Goal: Complete application form

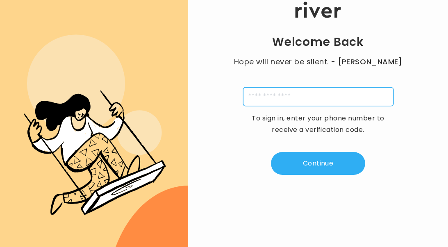
click at [294, 97] on input "tel" at bounding box center [318, 96] width 151 height 19
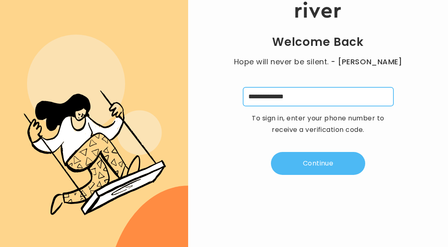
type input "**********"
click at [320, 171] on button "Continue" at bounding box center [318, 163] width 94 height 23
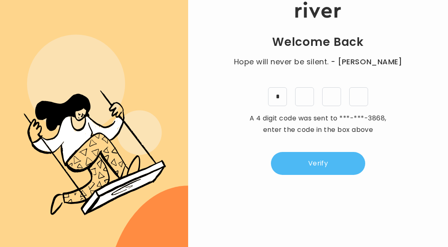
type input "*"
click at [320, 158] on button "Verify" at bounding box center [318, 163] width 94 height 23
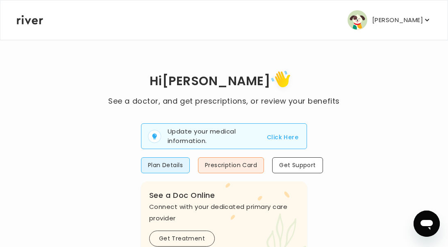
click at [293, 135] on button "Click Here" at bounding box center [283, 138] width 32 height 10
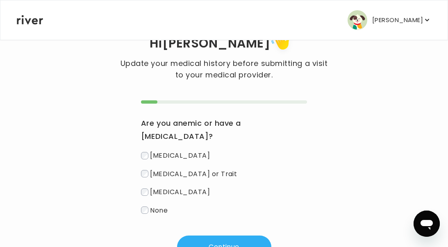
scroll to position [30, 0]
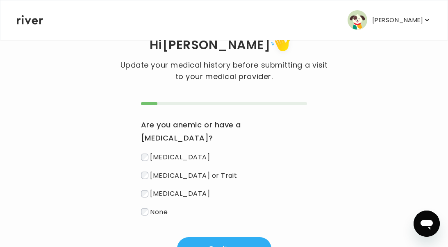
click at [148, 206] on label "None" at bounding box center [224, 212] width 166 height 12
click at [214, 240] on button "Continue" at bounding box center [224, 249] width 94 height 23
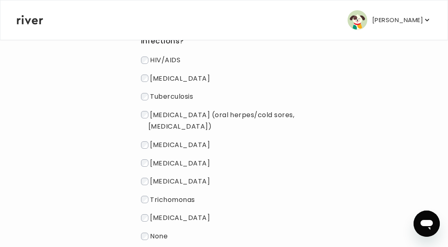
scroll to position [140, 0]
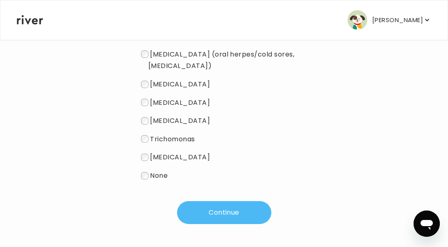
click at [219, 215] on button "Continue" at bounding box center [224, 212] width 94 height 23
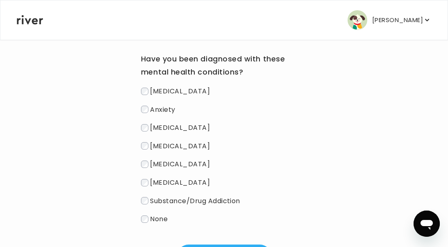
scroll to position [113, 0]
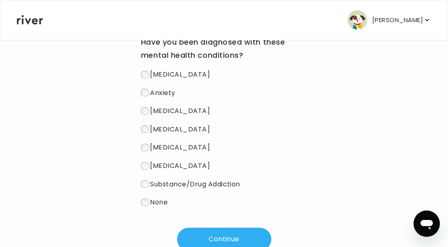
click at [150, 206] on label "None" at bounding box center [224, 203] width 166 height 12
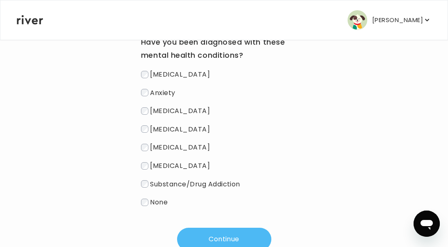
click at [224, 239] on button "Continue" at bounding box center [224, 239] width 94 height 23
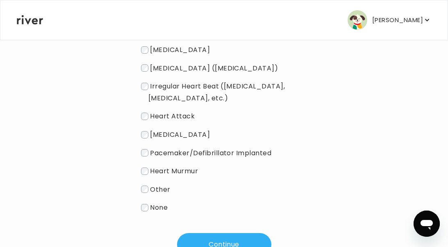
scroll to position [144, 0]
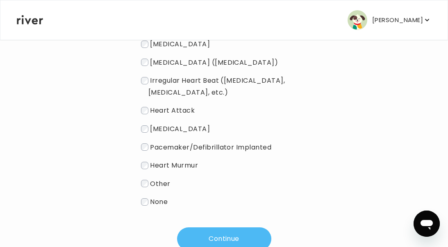
click at [215, 233] on button "Continue" at bounding box center [224, 239] width 94 height 23
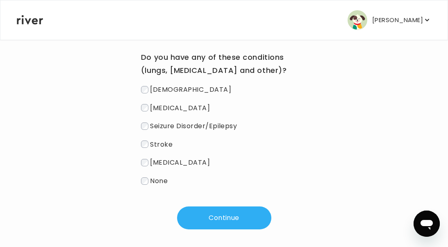
scroll to position [95, 0]
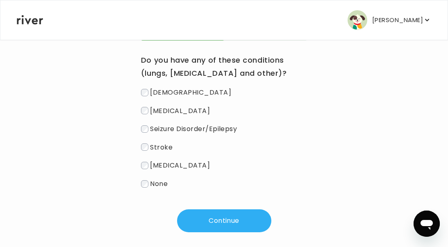
click at [165, 185] on span "None" at bounding box center [159, 183] width 18 height 9
click at [212, 219] on button "Continue" at bounding box center [224, 221] width 94 height 23
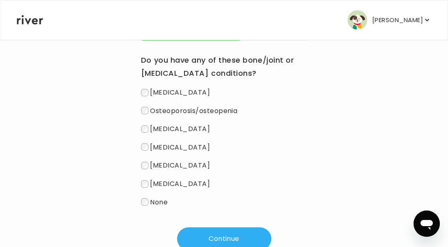
click at [161, 203] on span "None" at bounding box center [159, 201] width 18 height 9
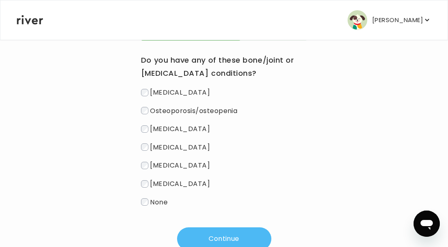
click at [217, 233] on button "Continue" at bounding box center [224, 239] width 94 height 23
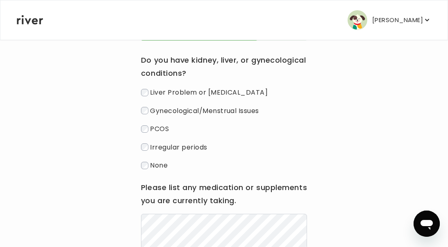
click at [161, 163] on span "None" at bounding box center [159, 165] width 18 height 9
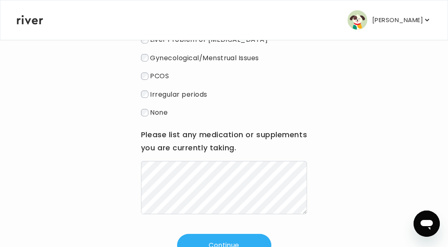
scroll to position [159, 0]
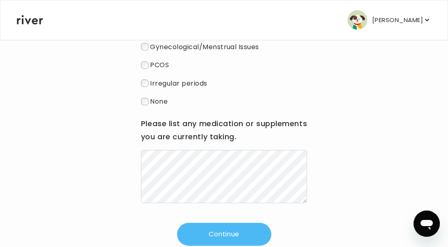
click at [244, 226] on button "Continue" at bounding box center [224, 234] width 94 height 23
click at [248, 230] on button "Continue" at bounding box center [224, 234] width 94 height 23
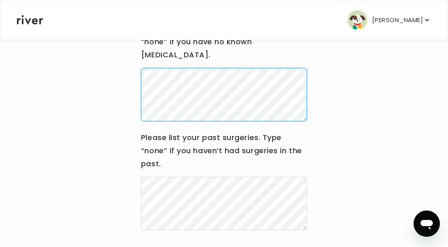
scroll to position [137, 0]
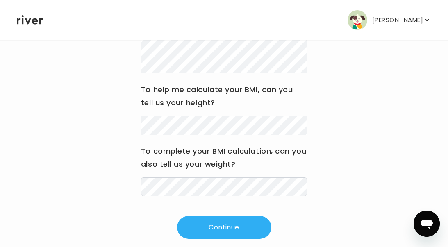
scroll to position [153, 0]
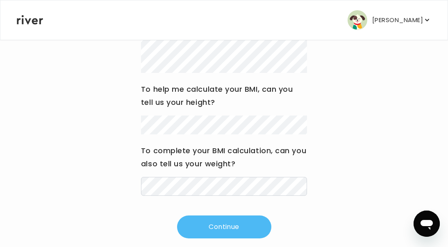
click at [242, 226] on button "Continue" at bounding box center [224, 227] width 94 height 23
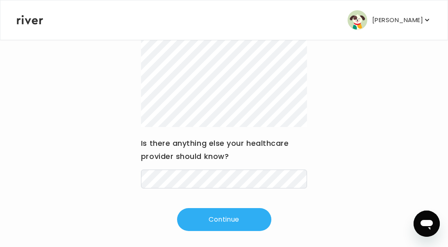
scroll to position [180, 0]
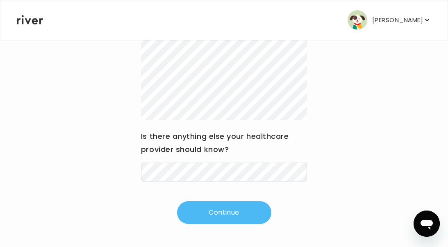
click at [236, 211] on button "Continue" at bounding box center [224, 212] width 94 height 23
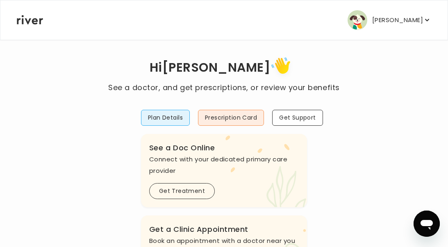
scroll to position [5, 0]
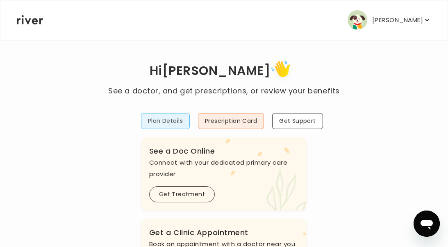
click at [176, 123] on button "Plan Details" at bounding box center [165, 121] width 49 height 16
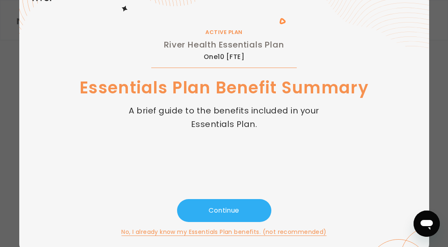
scroll to position [46, 0]
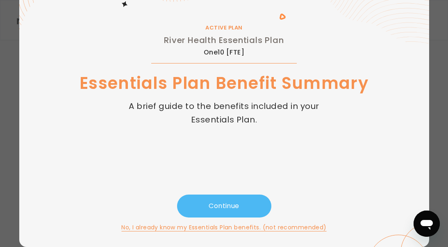
click at [244, 201] on button "Continue" at bounding box center [224, 206] width 94 height 23
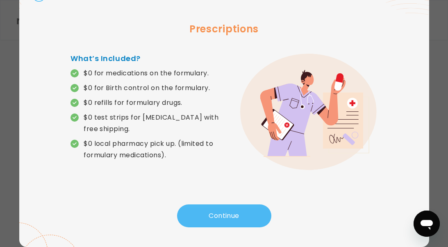
click at [233, 217] on button "Continue" at bounding box center [224, 216] width 94 height 23
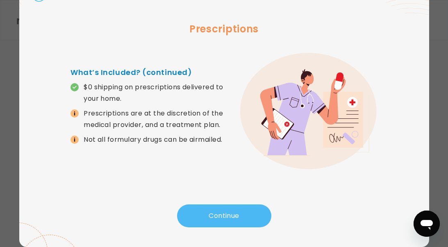
click at [233, 216] on button "Continue" at bounding box center [224, 216] width 94 height 23
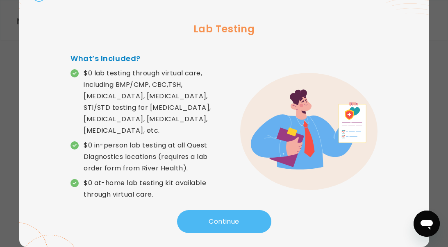
click at [233, 216] on button "Continue" at bounding box center [224, 221] width 94 height 23
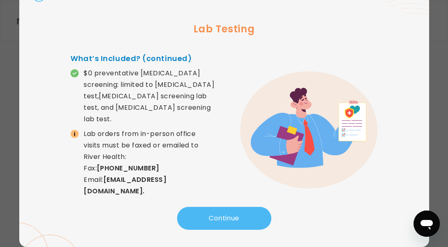
click at [234, 217] on button "Continue" at bounding box center [224, 218] width 94 height 23
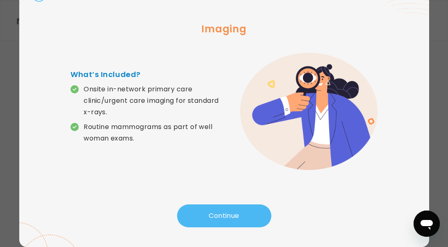
click at [235, 217] on button "Continue" at bounding box center [224, 216] width 94 height 23
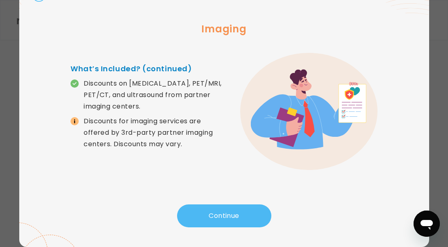
click at [235, 216] on button "Continue" at bounding box center [224, 216] width 94 height 23
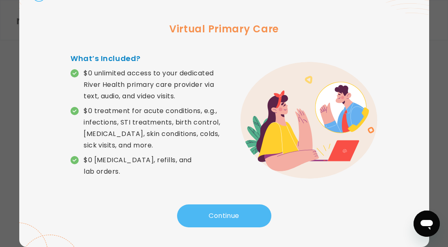
click at [235, 216] on button "Continue" at bounding box center [224, 216] width 94 height 23
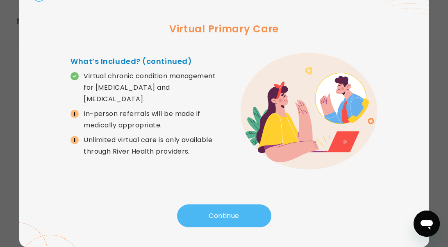
click at [235, 216] on button "Continue" at bounding box center [224, 216] width 94 height 23
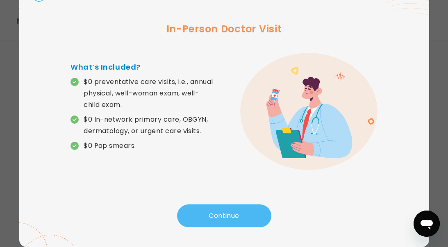
click at [235, 216] on button "Continue" at bounding box center [224, 216] width 94 height 23
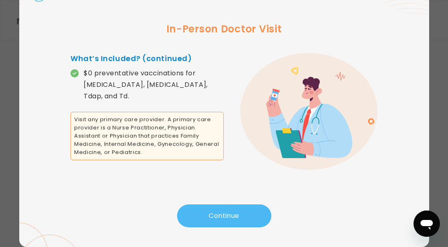
click at [235, 216] on button "Continue" at bounding box center [224, 216] width 94 height 23
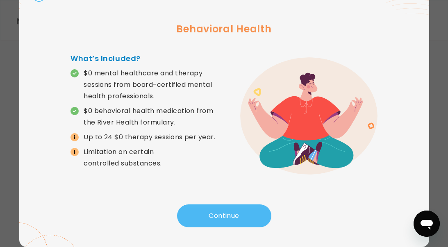
click at [235, 217] on button "Continue" at bounding box center [224, 216] width 94 height 23
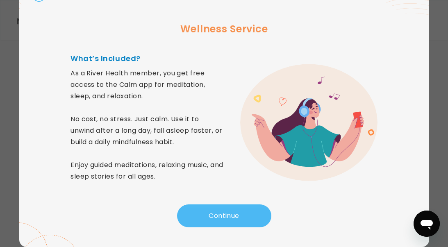
click at [236, 218] on button "Continue" at bounding box center [224, 216] width 94 height 23
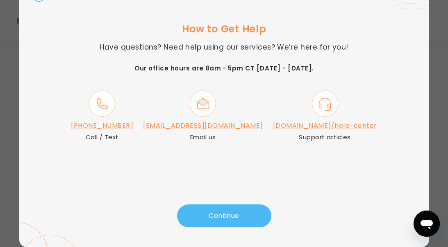
click at [236, 218] on button "Continue" at bounding box center [224, 216] width 94 height 23
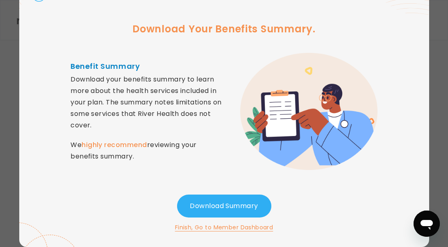
click at [238, 227] on button "Finish, Go to Member Dashboard" at bounding box center [224, 228] width 98 height 10
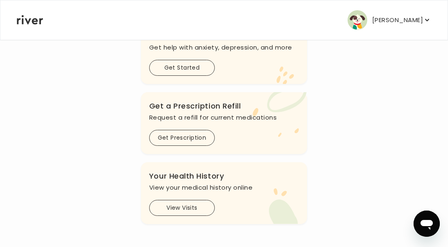
scroll to position [0, 0]
